Goal: Task Accomplishment & Management: Manage account settings

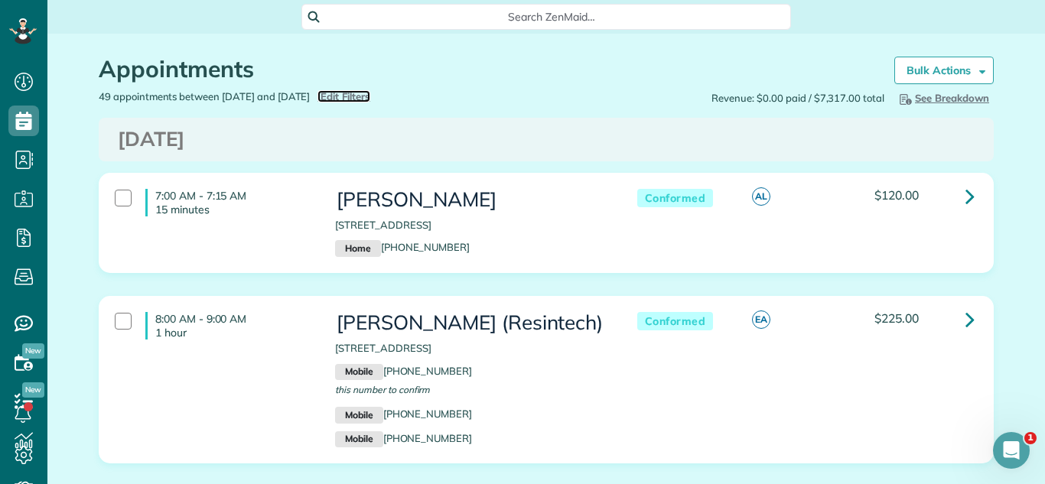
click at [370, 95] on span "Edit Filters" at bounding box center [346, 96] width 50 height 12
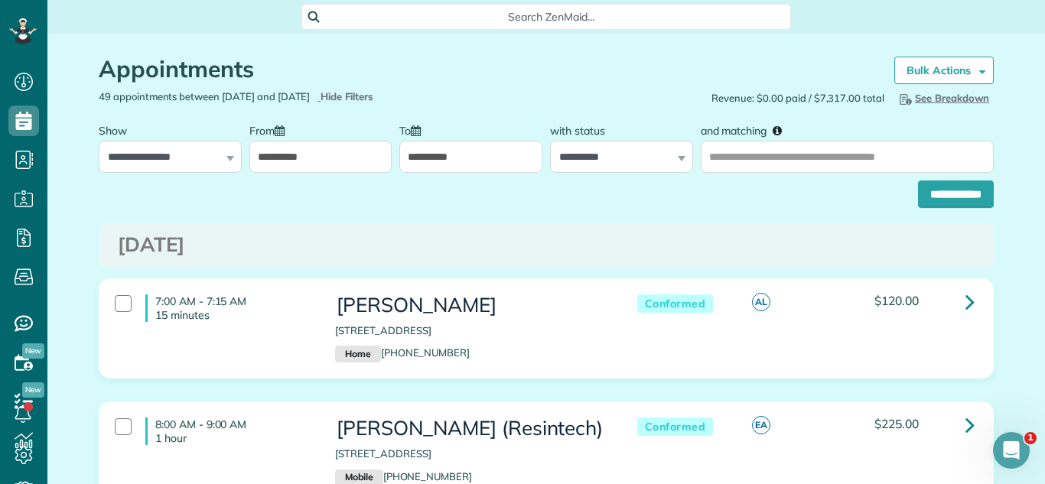
click at [305, 166] on input "**********" at bounding box center [320, 157] width 143 height 32
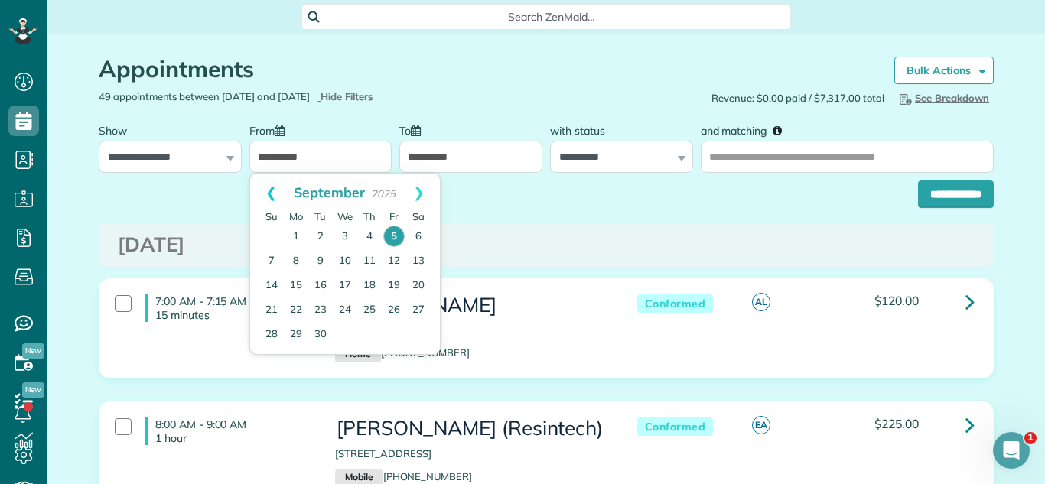
click at [266, 197] on link "Prev" at bounding box center [271, 193] width 42 height 38
click at [367, 335] on link "28" at bounding box center [369, 334] width 24 height 24
type input "**********"
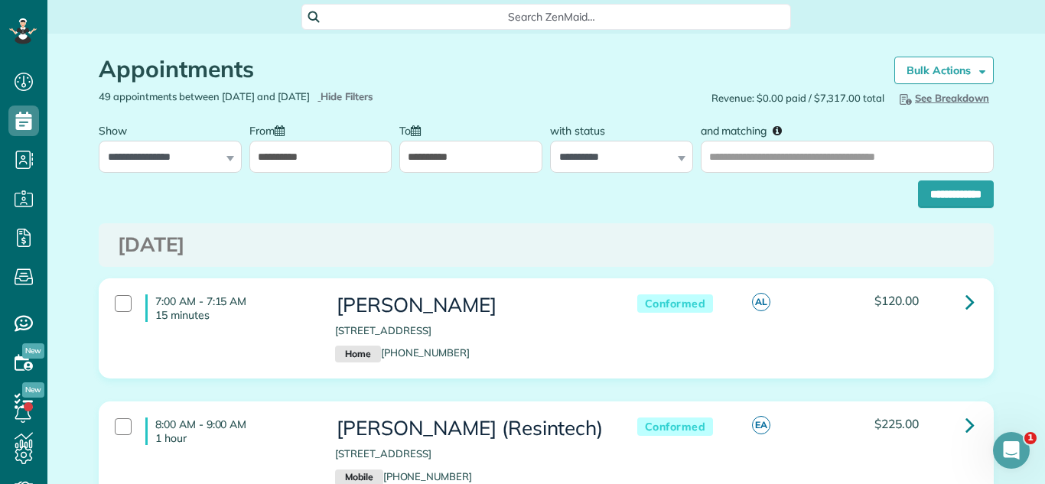
click at [919, 197] on input "**********" at bounding box center [956, 195] width 76 height 28
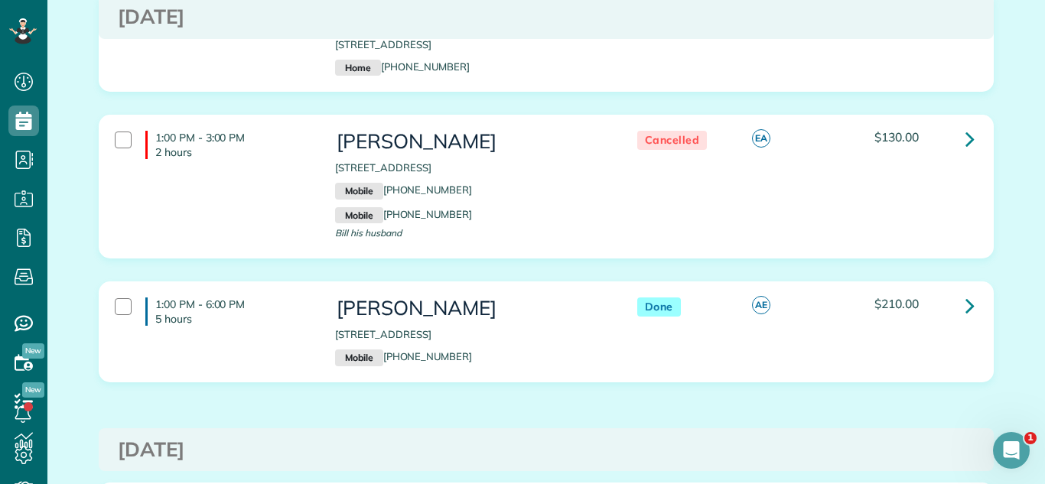
scroll to position [1384, 0]
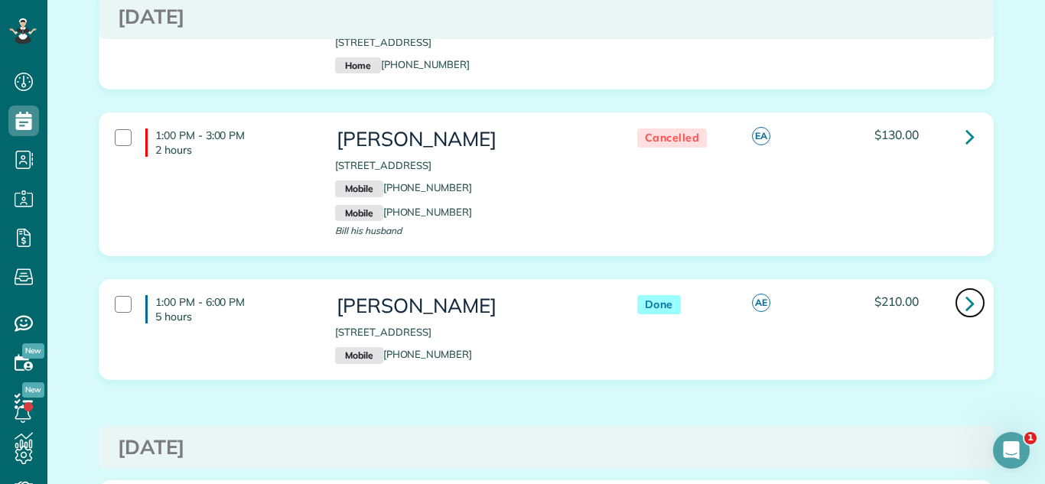
click at [970, 290] on icon at bounding box center [970, 303] width 9 height 27
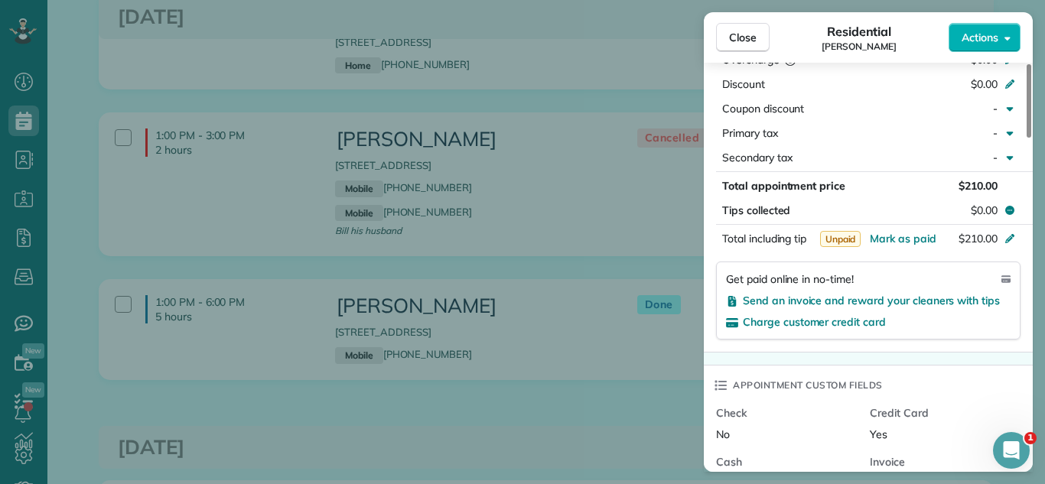
scroll to position [907, 0]
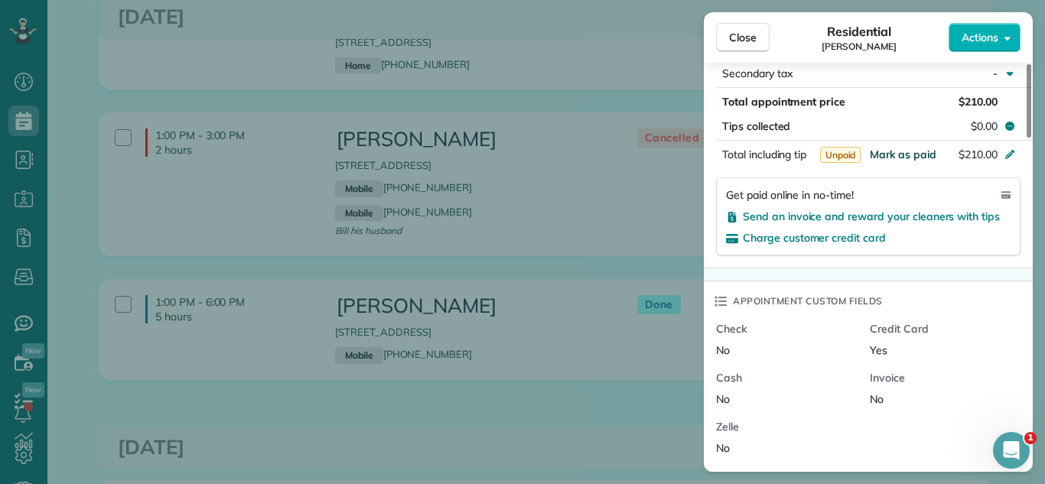
click at [892, 155] on span "Mark as paid" at bounding box center [903, 155] width 67 height 14
click at [730, 41] on span "Close" at bounding box center [743, 37] width 28 height 15
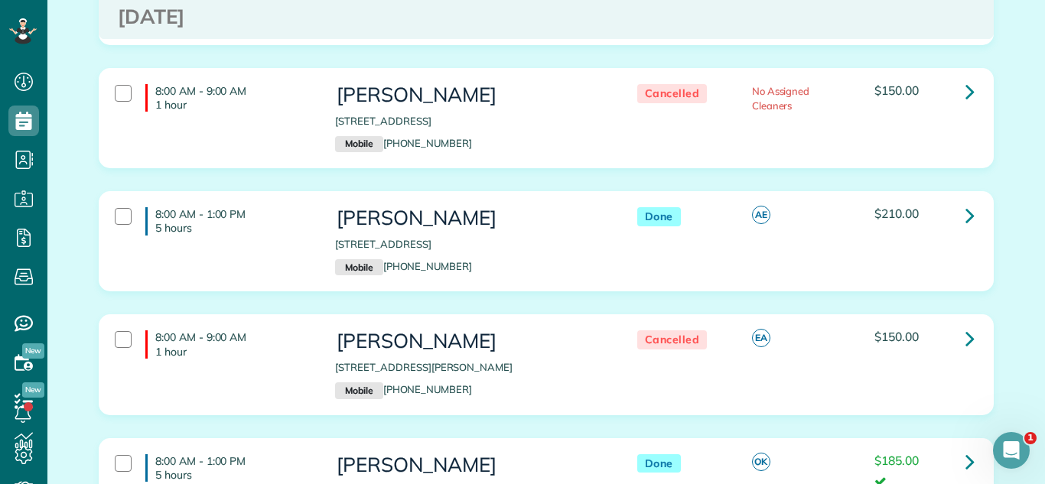
scroll to position [4206, 0]
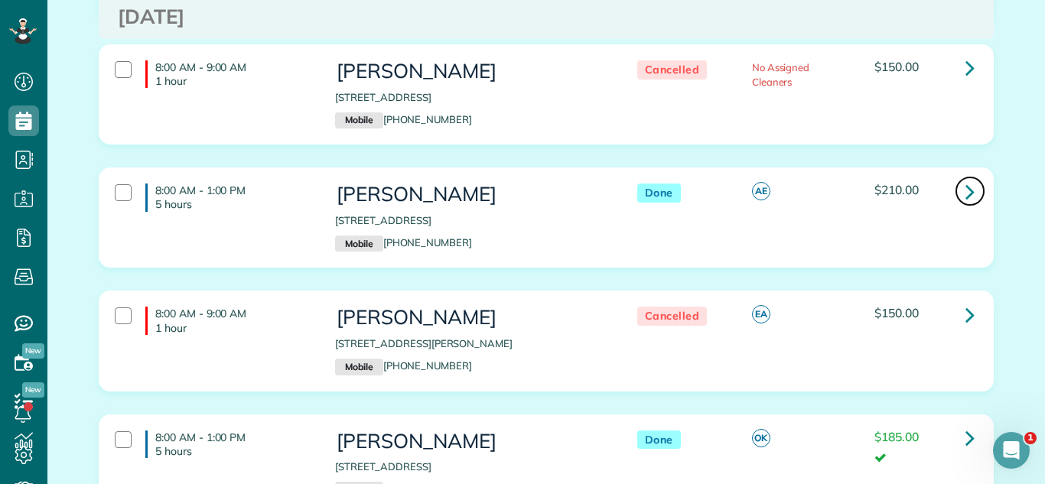
click at [967, 178] on icon at bounding box center [970, 191] width 9 height 27
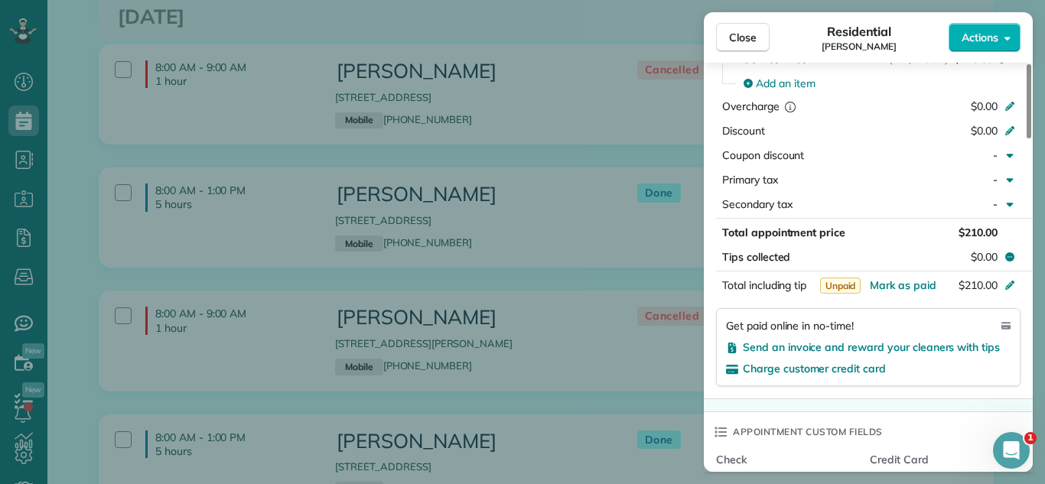
scroll to position [924, 0]
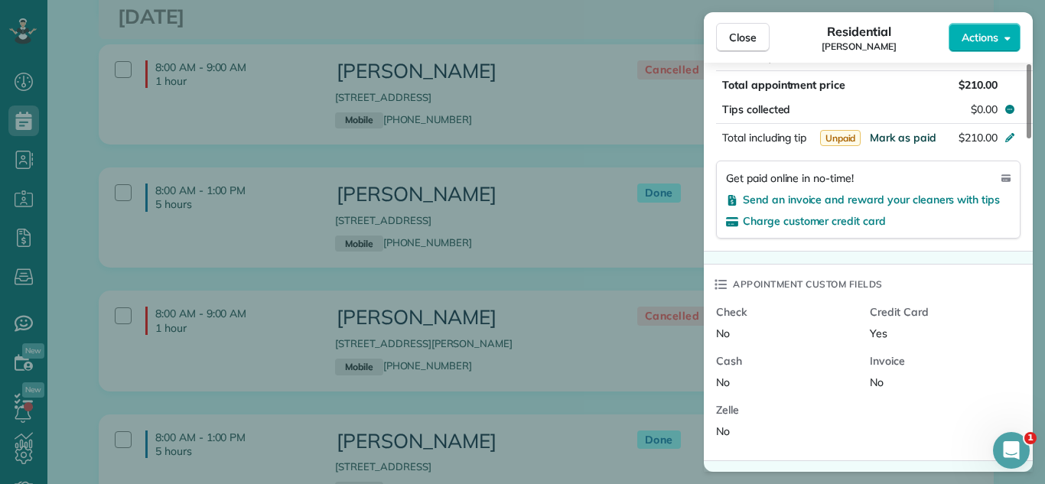
click at [914, 137] on span "Mark as paid" at bounding box center [903, 138] width 67 height 14
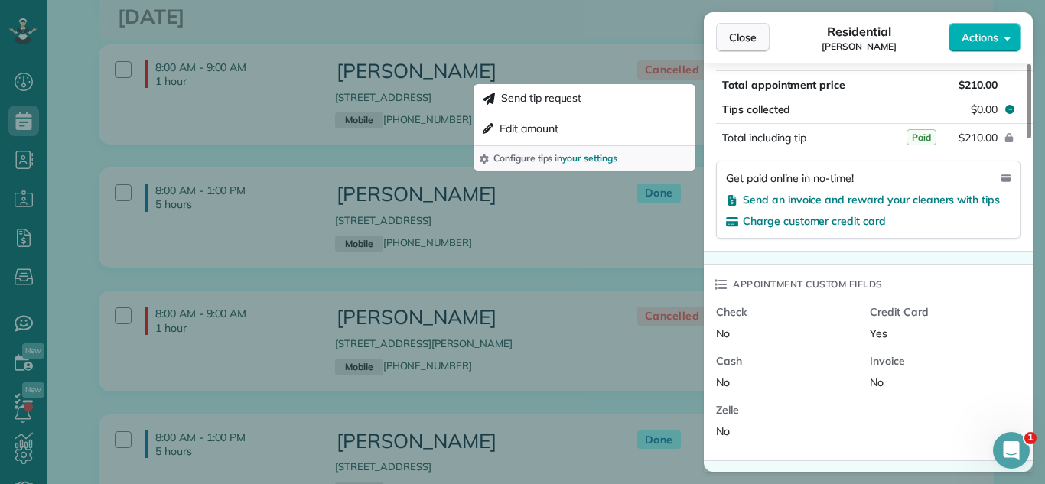
scroll to position [907, 0]
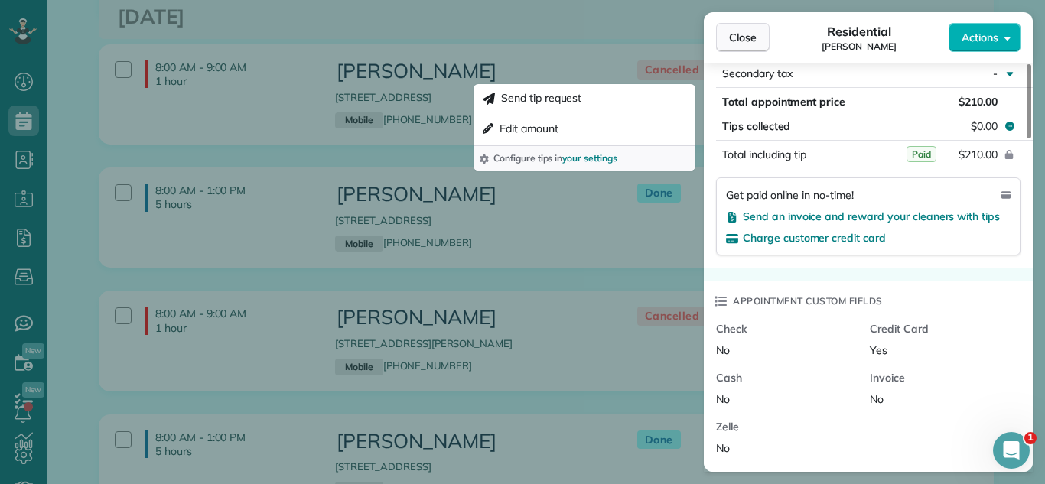
click at [745, 34] on span "Close" at bounding box center [743, 37] width 28 height 15
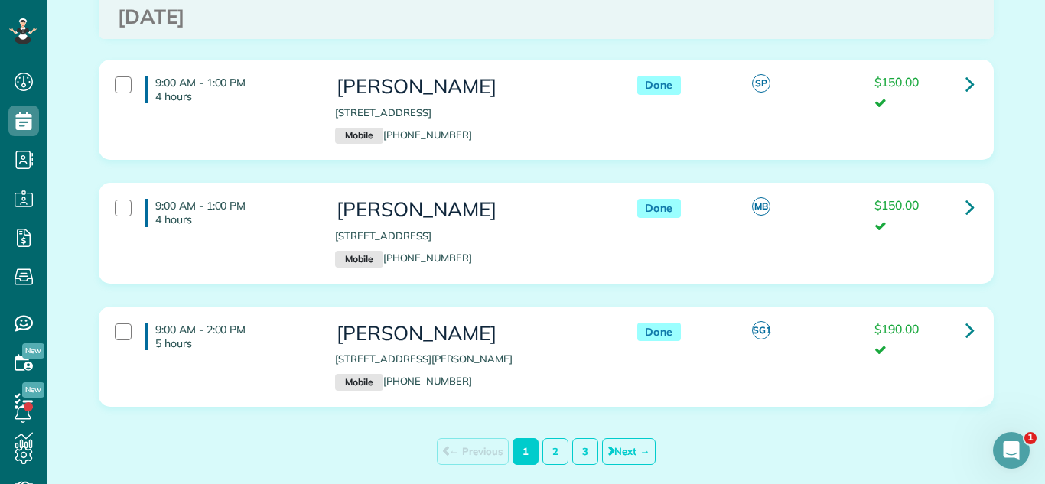
scroll to position [6785, 0]
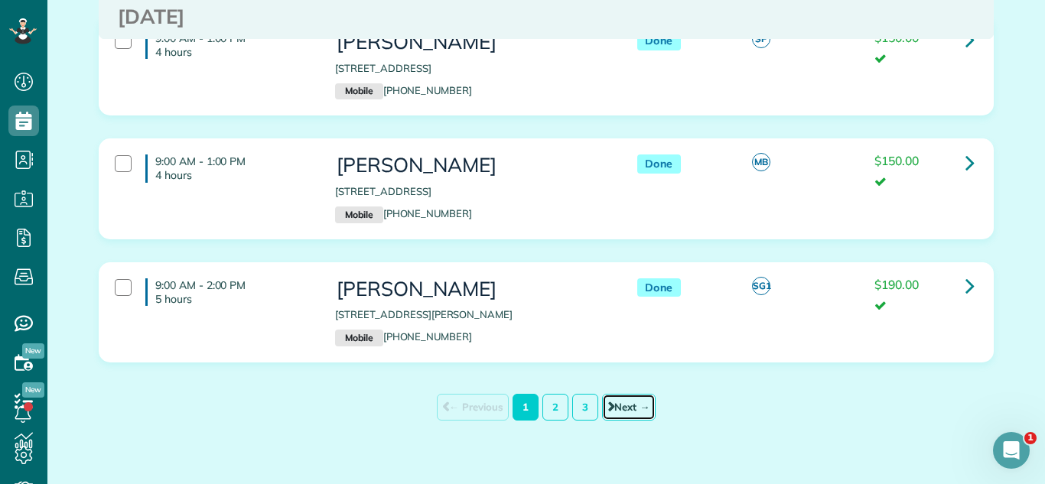
click at [635, 394] on link "Next →" at bounding box center [629, 407] width 54 height 27
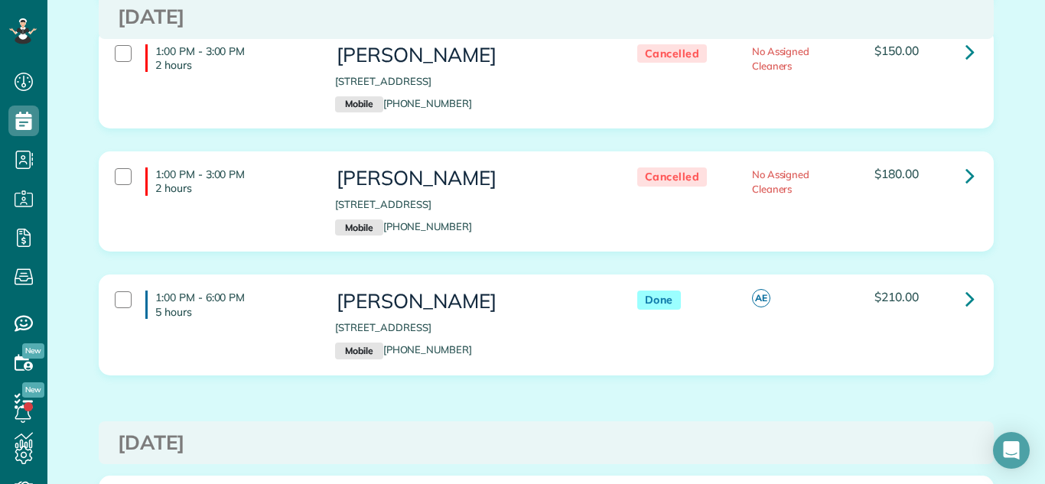
scroll to position [1549, 0]
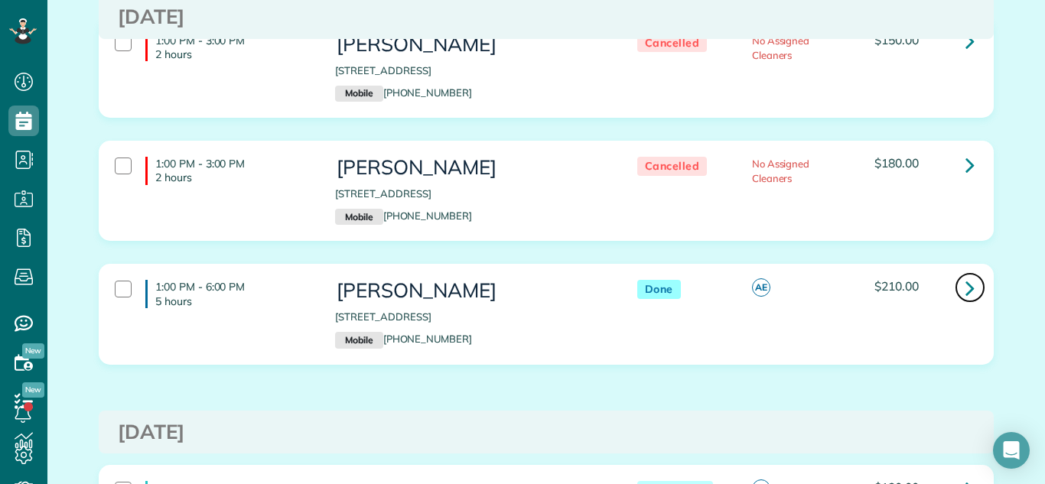
click at [961, 284] on link at bounding box center [970, 287] width 31 height 31
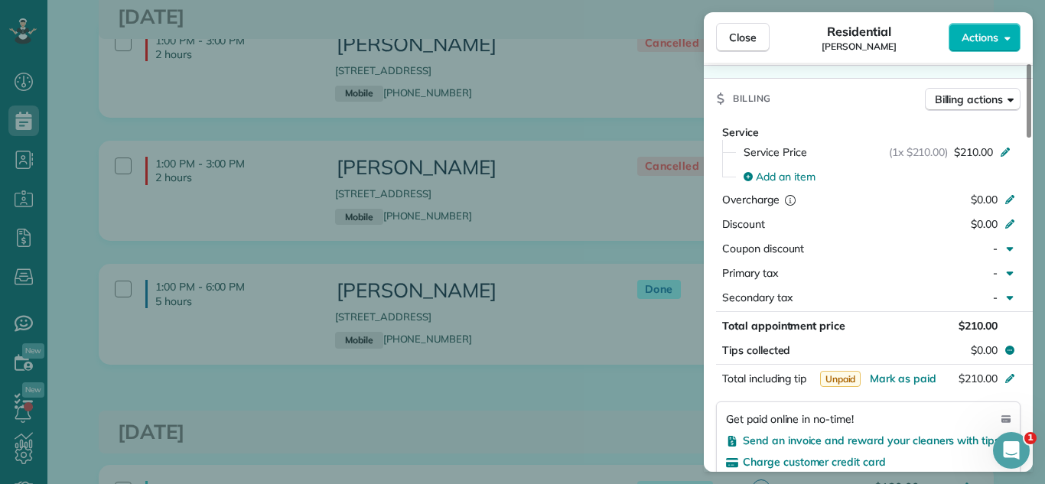
scroll to position [693, 0]
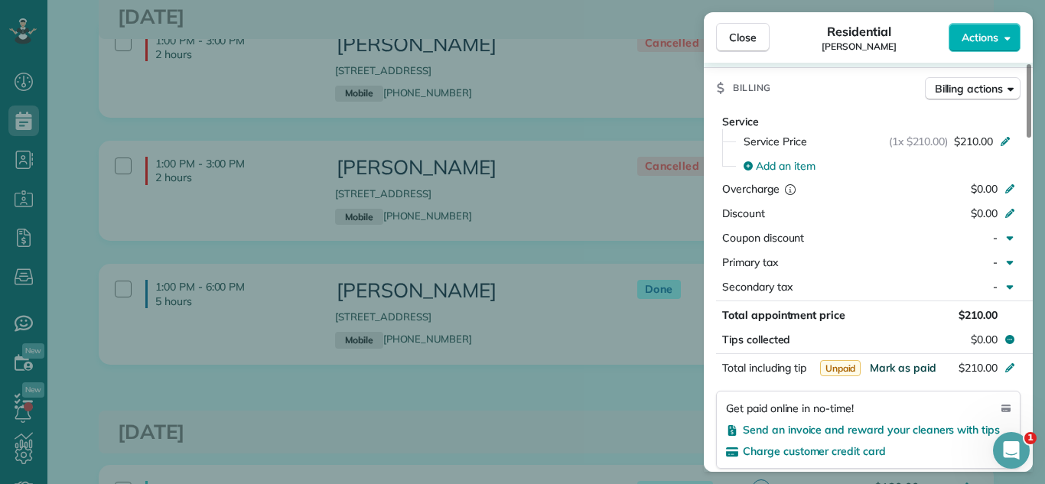
click at [905, 371] on span "Mark as paid" at bounding box center [903, 368] width 67 height 14
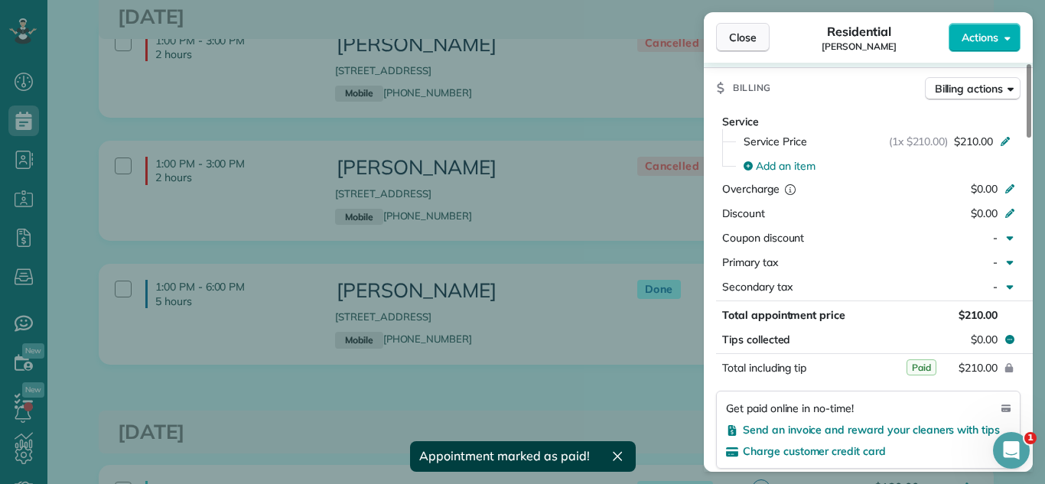
click at [741, 32] on span "Close" at bounding box center [743, 37] width 28 height 15
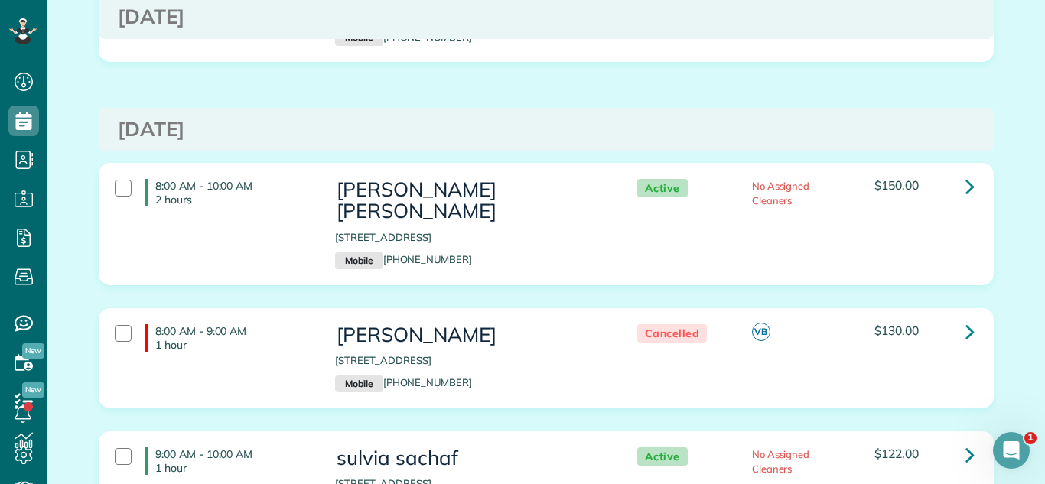
scroll to position [2640, 0]
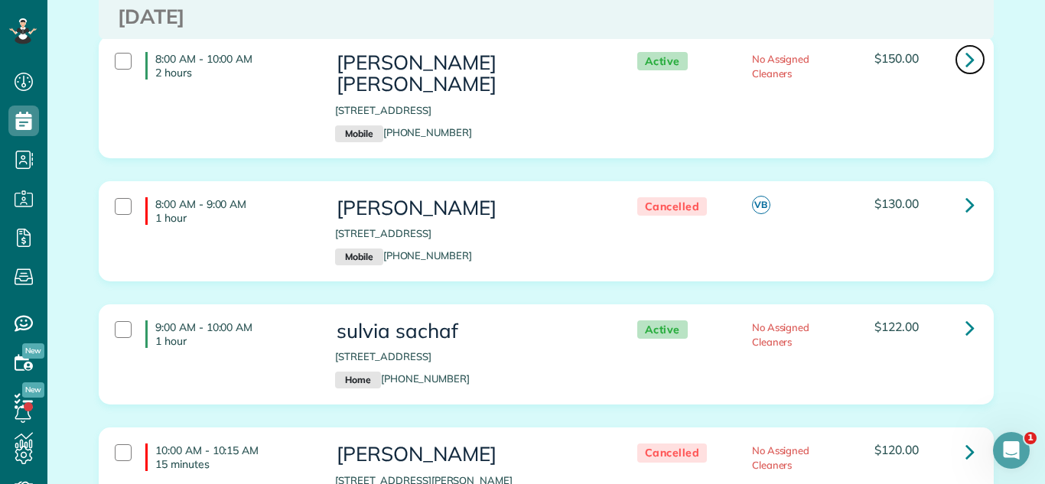
click at [971, 54] on icon at bounding box center [970, 59] width 9 height 27
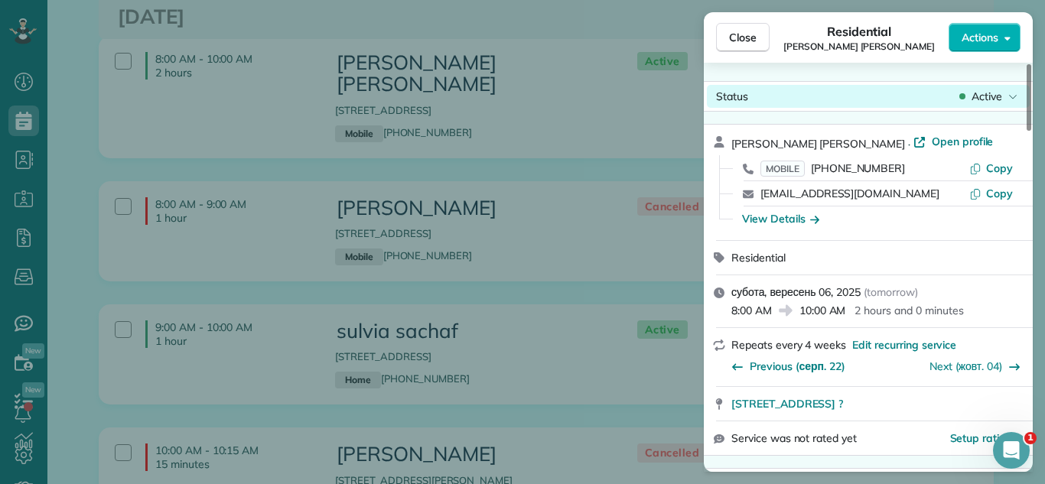
click at [964, 98] on icon at bounding box center [963, 96] width 6 height 6
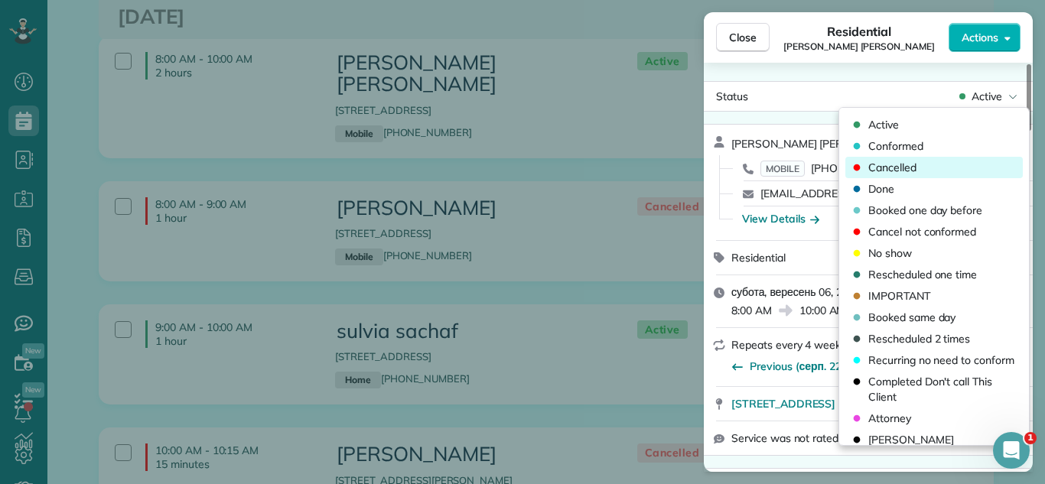
drag, startPoint x: 937, startPoint y: 167, endPoint x: 921, endPoint y: 161, distance: 16.2
click at [936, 167] on div "Cancelled" at bounding box center [935, 167] width 178 height 21
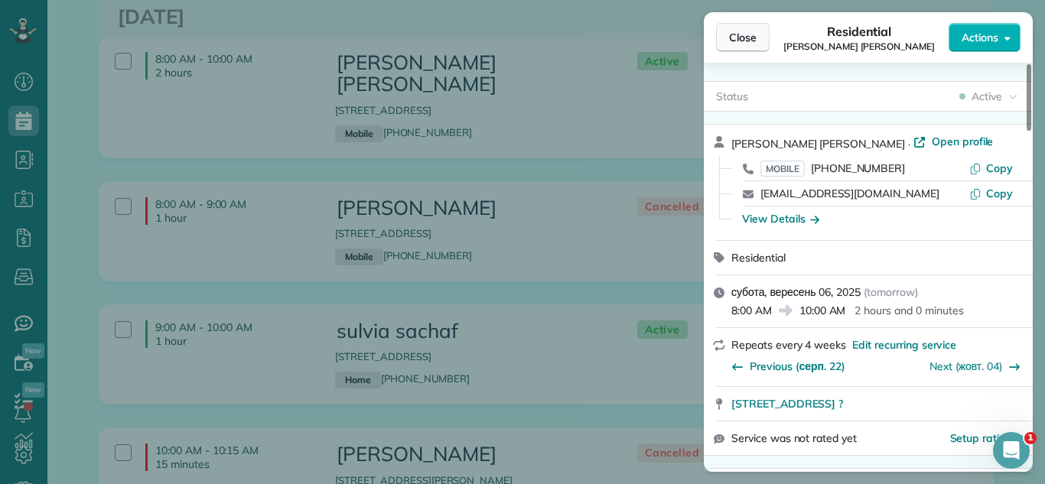
click at [735, 37] on span "Close" at bounding box center [743, 37] width 28 height 15
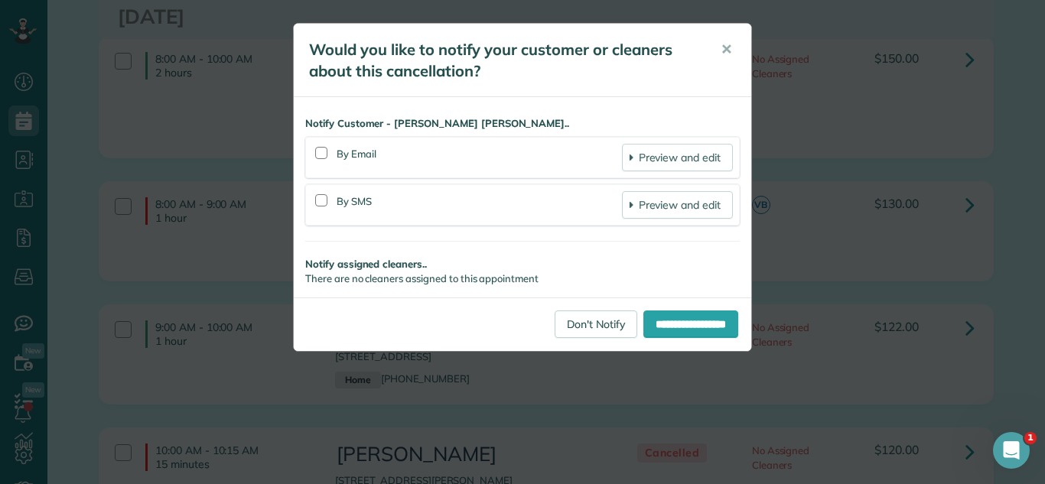
drag, startPoint x: 885, startPoint y: 266, endPoint x: 866, endPoint y: 269, distance: 19.3
click at [883, 266] on div "**********" at bounding box center [522, 242] width 1045 height 484
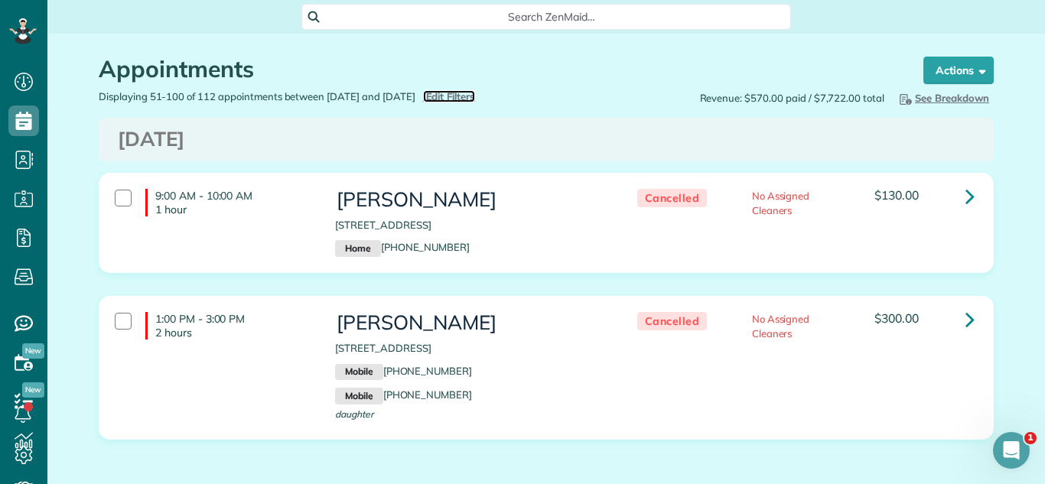
click at [476, 92] on span "Edit Filters" at bounding box center [451, 96] width 50 height 12
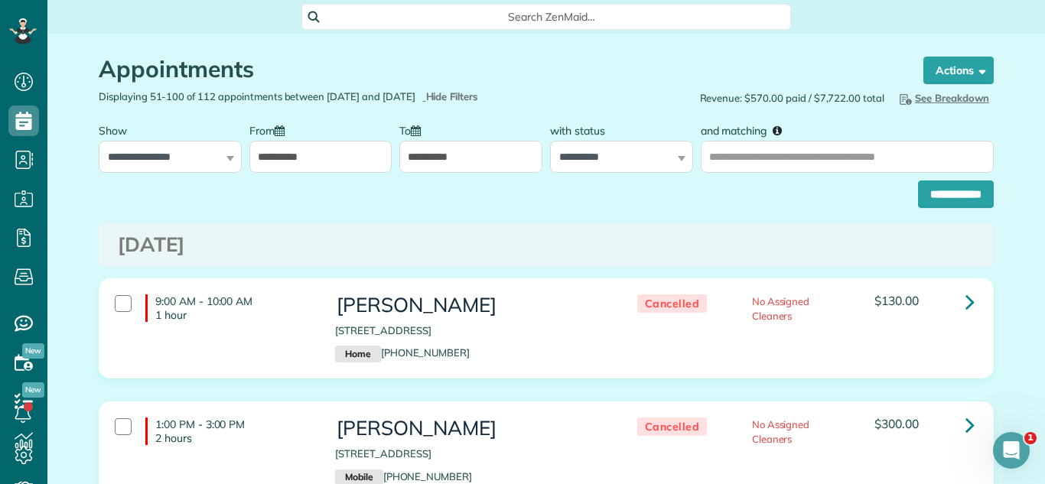
click at [370, 154] on input "**********" at bounding box center [320, 157] width 143 height 32
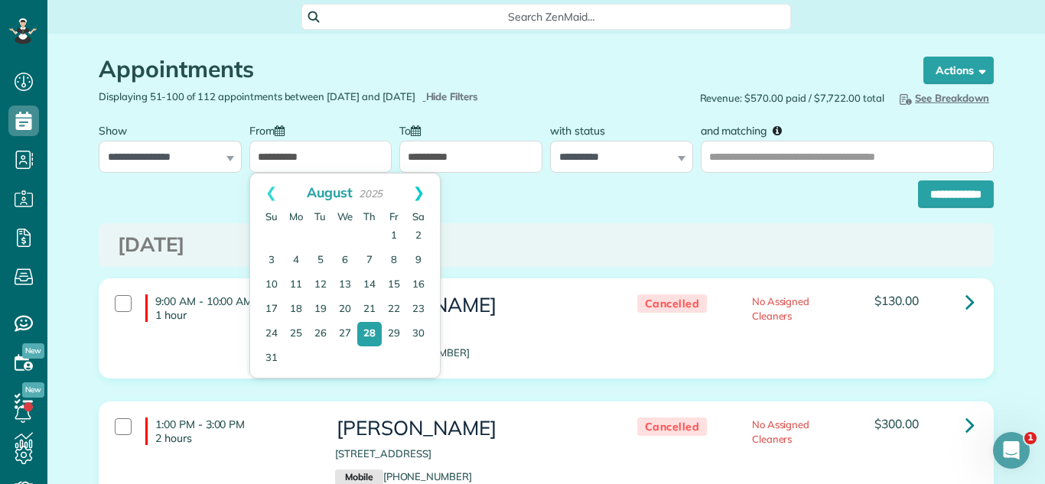
click at [420, 196] on link "Next" at bounding box center [419, 193] width 42 height 38
click at [395, 230] on link "5" at bounding box center [393, 236] width 21 height 21
type input "**********"
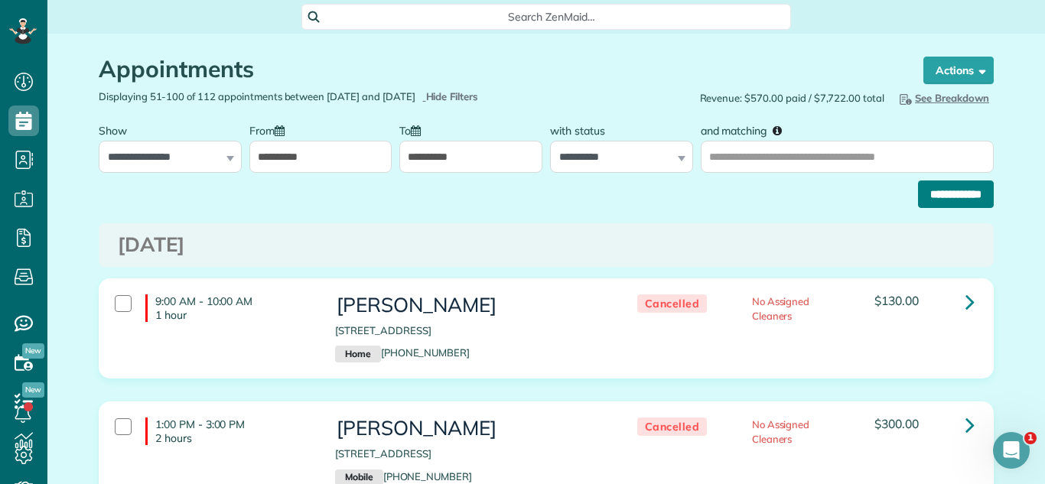
click at [946, 201] on input "**********" at bounding box center [956, 195] width 76 height 28
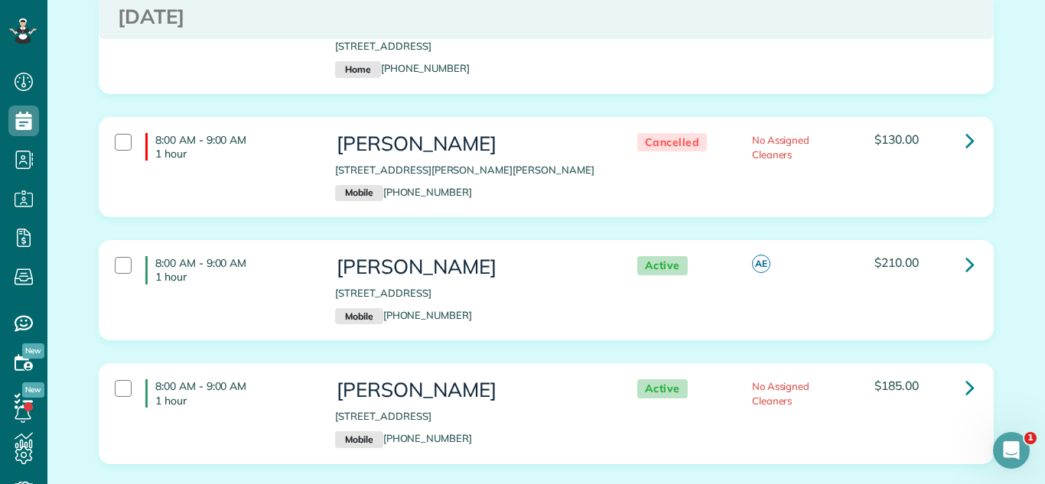
scroll to position [1682, 0]
